Goal: Find contact information

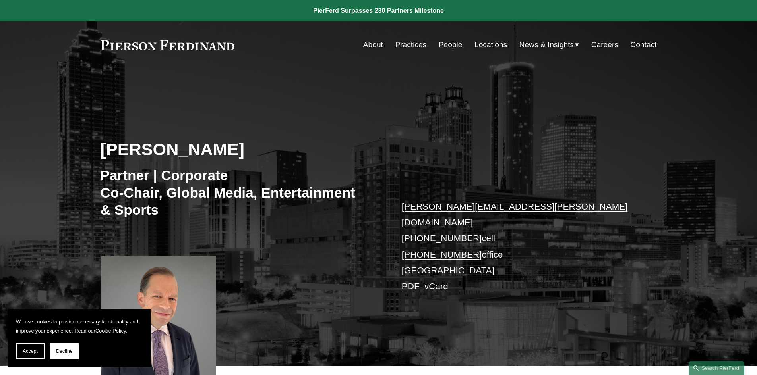
click at [486, 37] on link "Locations" at bounding box center [490, 44] width 33 height 15
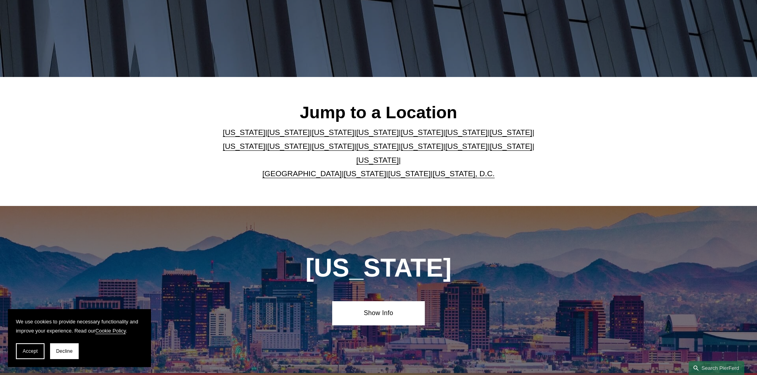
scroll to position [79, 0]
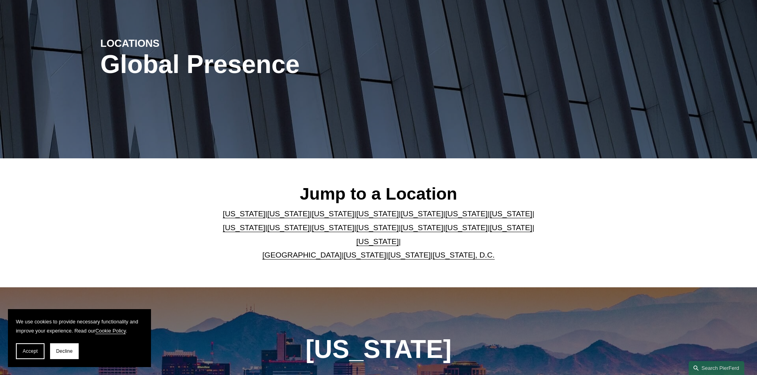
click at [399, 238] on link "[US_STATE]" at bounding box center [377, 242] width 43 height 8
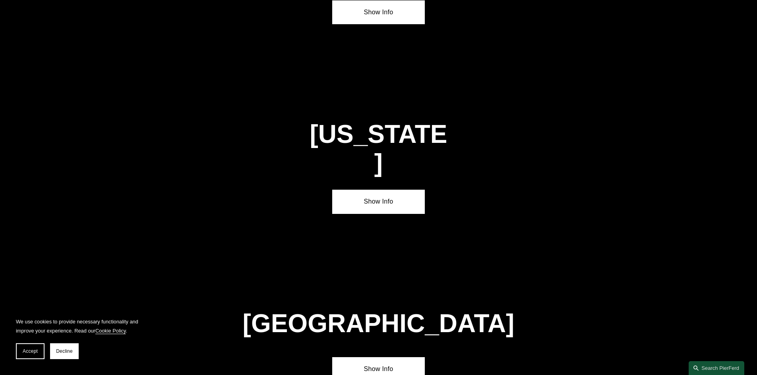
scroll to position [2706, 0]
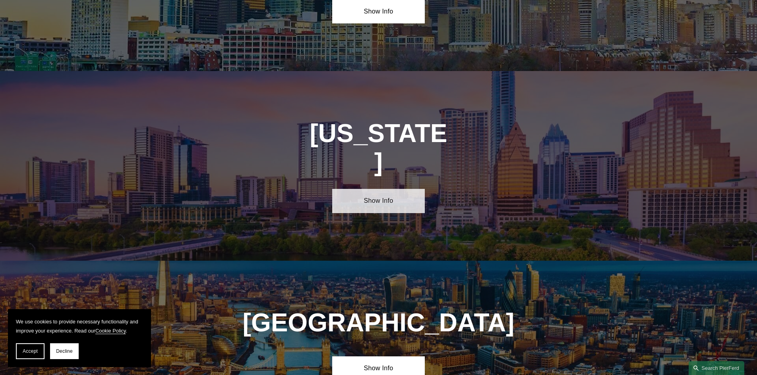
click at [365, 189] on link "Show Info" at bounding box center [378, 201] width 93 height 24
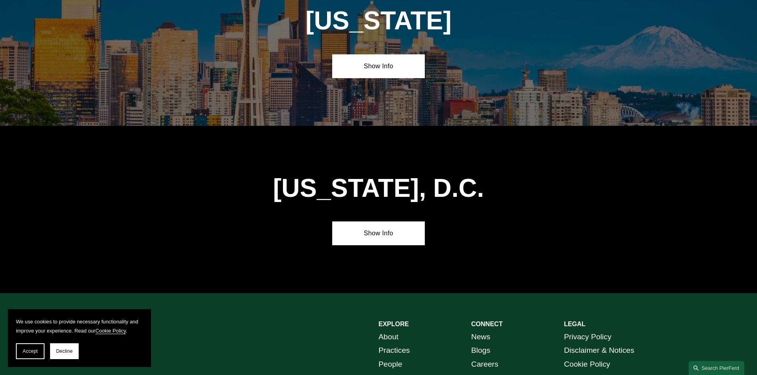
scroll to position [3508, 0]
